Goal: Obtain resource: Obtain resource

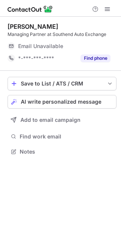
scroll to position [147, 121]
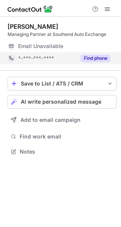
click at [100, 56] on button "Find phone" at bounding box center [96, 59] width 30 height 8
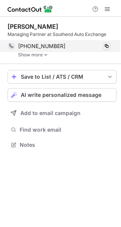
scroll to position [140, 121]
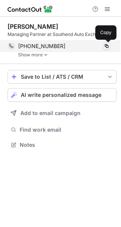
click at [106, 46] on span at bounding box center [107, 46] width 6 height 6
